Goal: Information Seeking & Learning: Learn about a topic

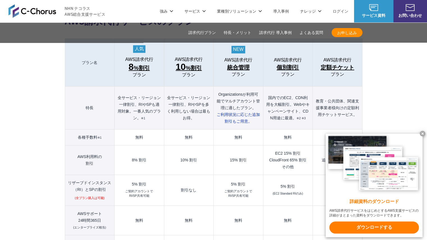
scroll to position [590, 0]
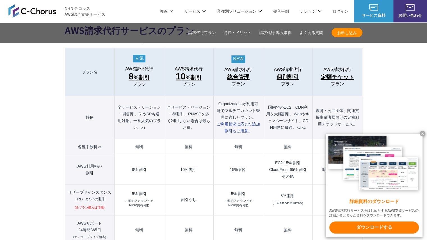
click at [424, 133] on x-t at bounding box center [423, 134] width 6 height 6
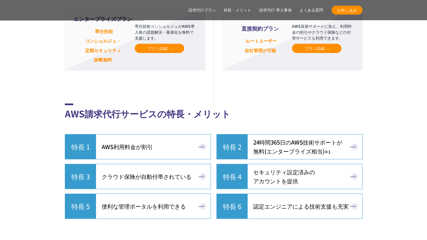
scroll to position [1377, 0]
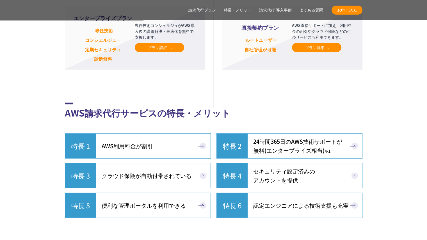
click at [183, 138] on link "特長 1 AWS利用料金が割引" at bounding box center [138, 145] width 146 height 25
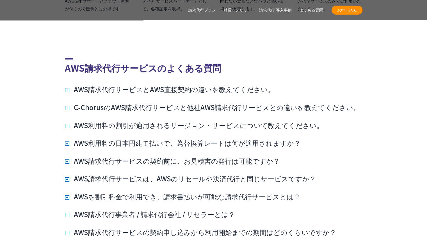
scroll to position [4002, 0]
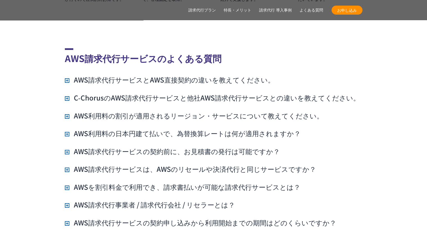
click at [185, 164] on h3 "AWS請求代行サービスは、AWSのリセールや決済代行と同じサービスですか？" at bounding box center [191, 169] width 252 height 10
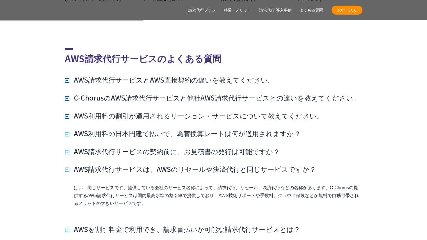
click at [185, 164] on h3 "AWS請求代行サービスは、AWSのリセールや決済代行と同じサービスですか？" at bounding box center [191, 169] width 252 height 10
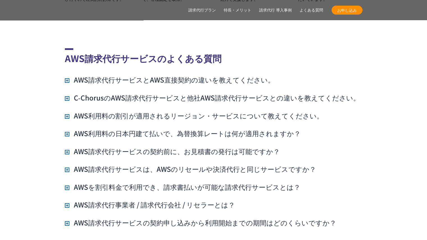
click at [180, 182] on h3 "AWSを割引料金で利用でき、請求書払いが可能な請求代行サービスとは？" at bounding box center [183, 187] width 236 height 10
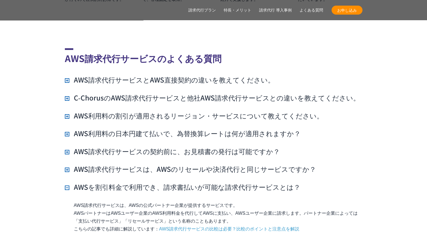
click at [180, 182] on h3 "AWSを割引料金で利用でき、請求書払いが可能な請求代行サービスとは？" at bounding box center [183, 187] width 236 height 10
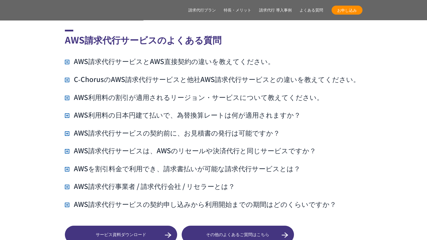
scroll to position [4030, 0]
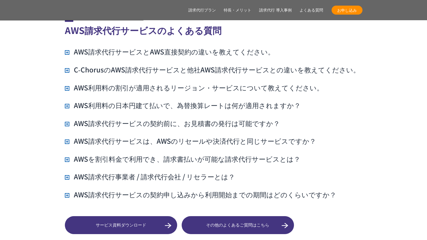
click at [182, 172] on h3 "AWS請求代行事業者 / 請求代行会社 / リセラーとは？" at bounding box center [150, 177] width 170 height 10
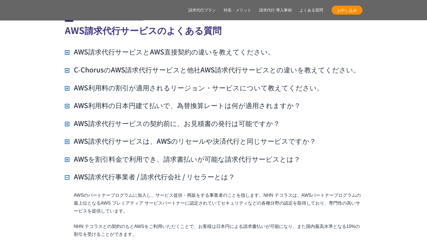
click at [182, 172] on h3 "AWS請求代行事業者 / 請求代行会社 / リセラーとは？" at bounding box center [150, 177] width 170 height 10
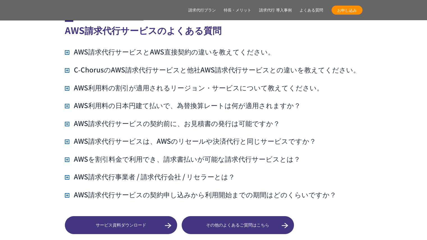
click at [189, 65] on h3 "C‑ChorusのAWS請求代行サービスと他社AWS請求代行サービスとの違いを教えてください。" at bounding box center [212, 70] width 295 height 10
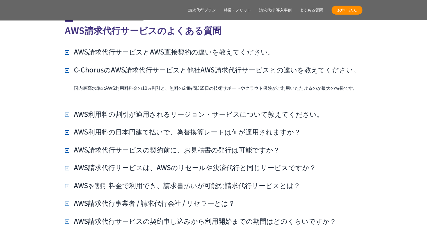
click at [189, 65] on h3 "C‑ChorusのAWS請求代行サービスと他社AWS請求代行サービスとの違いを教えてください。" at bounding box center [212, 70] width 295 height 10
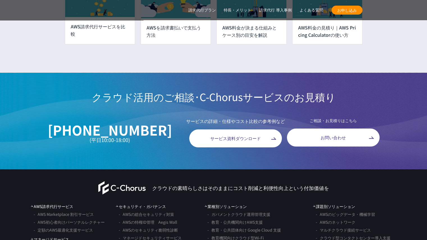
scroll to position [4452, 0]
